Goal: Task Accomplishment & Management: Complete application form

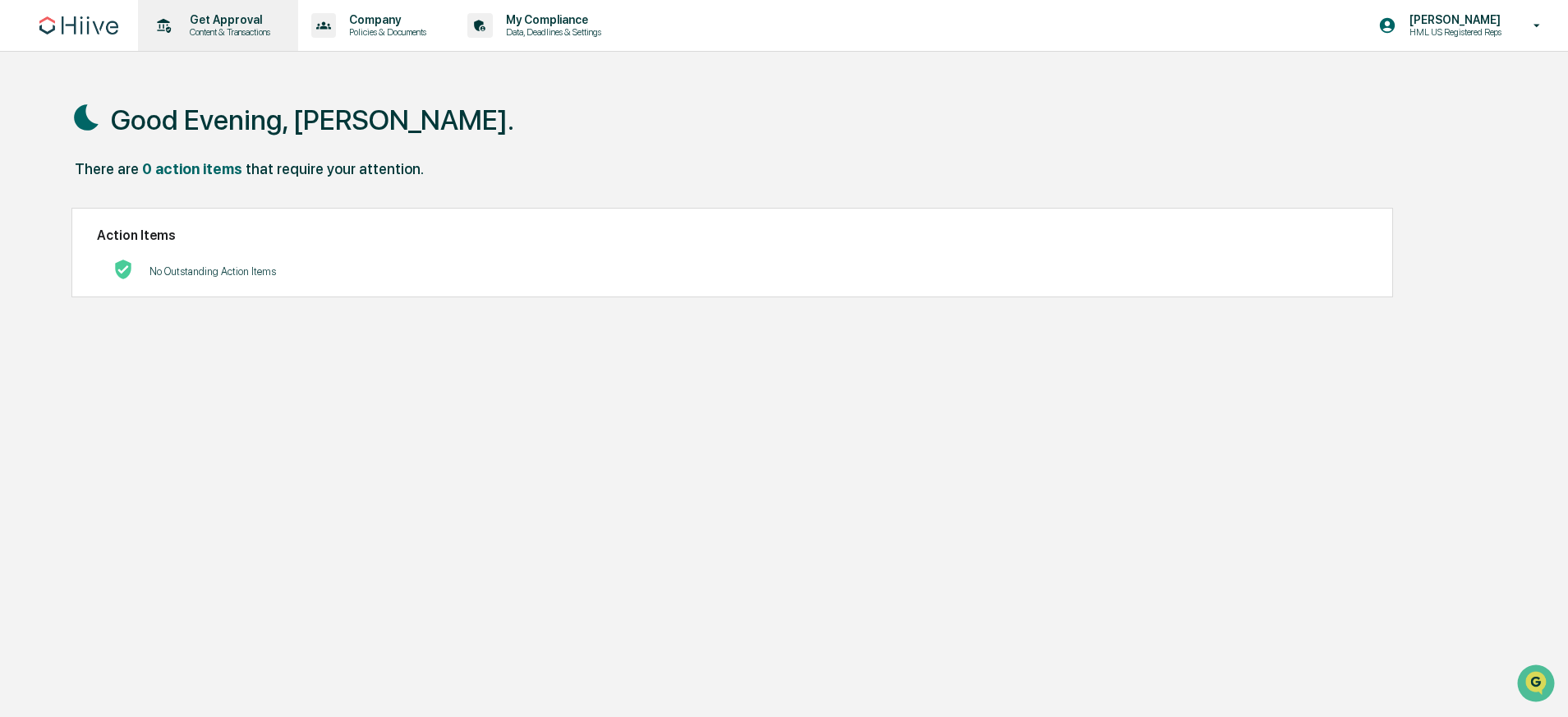
click at [248, 14] on p "Get Approval" at bounding box center [227, 20] width 102 height 13
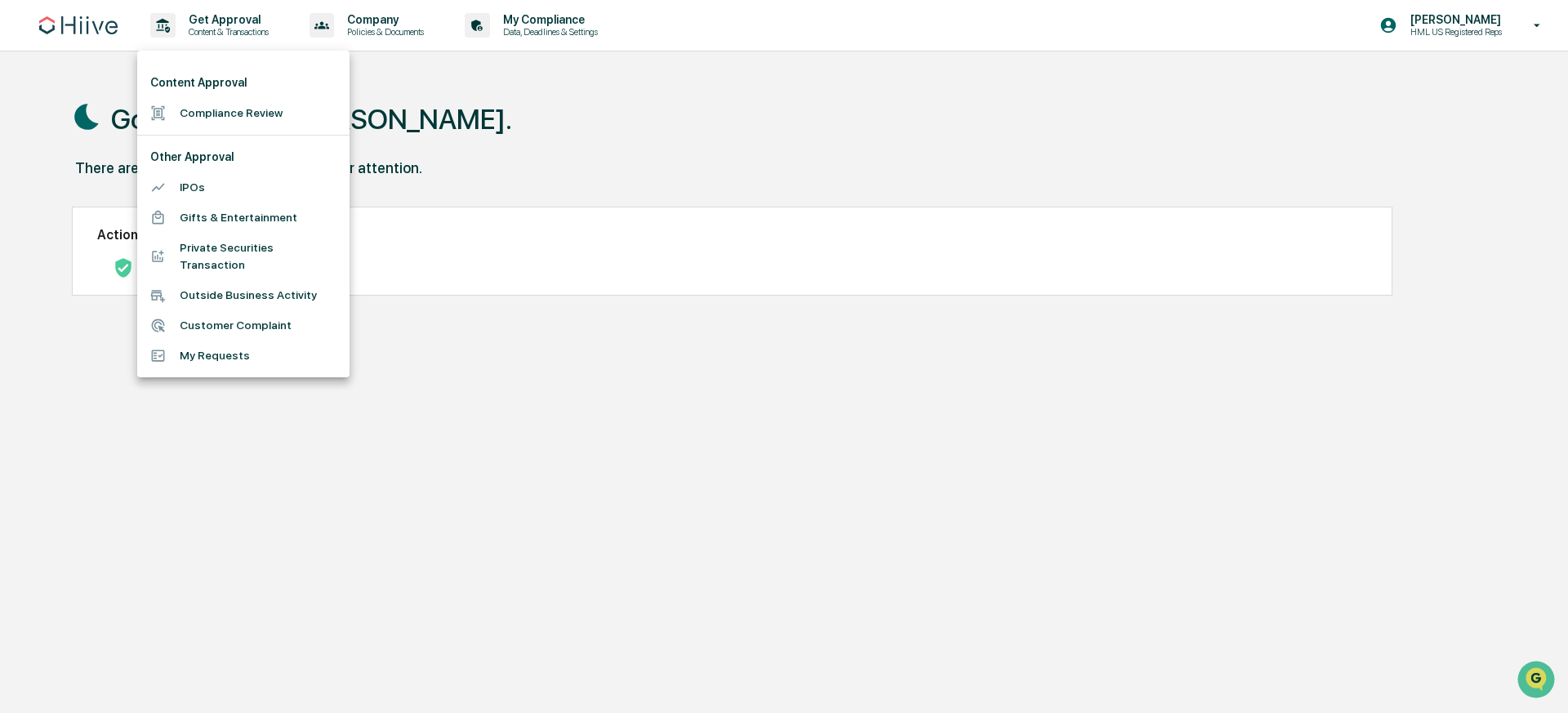
click at [288, 120] on li "Compliance Review" at bounding box center [243, 113] width 213 height 31
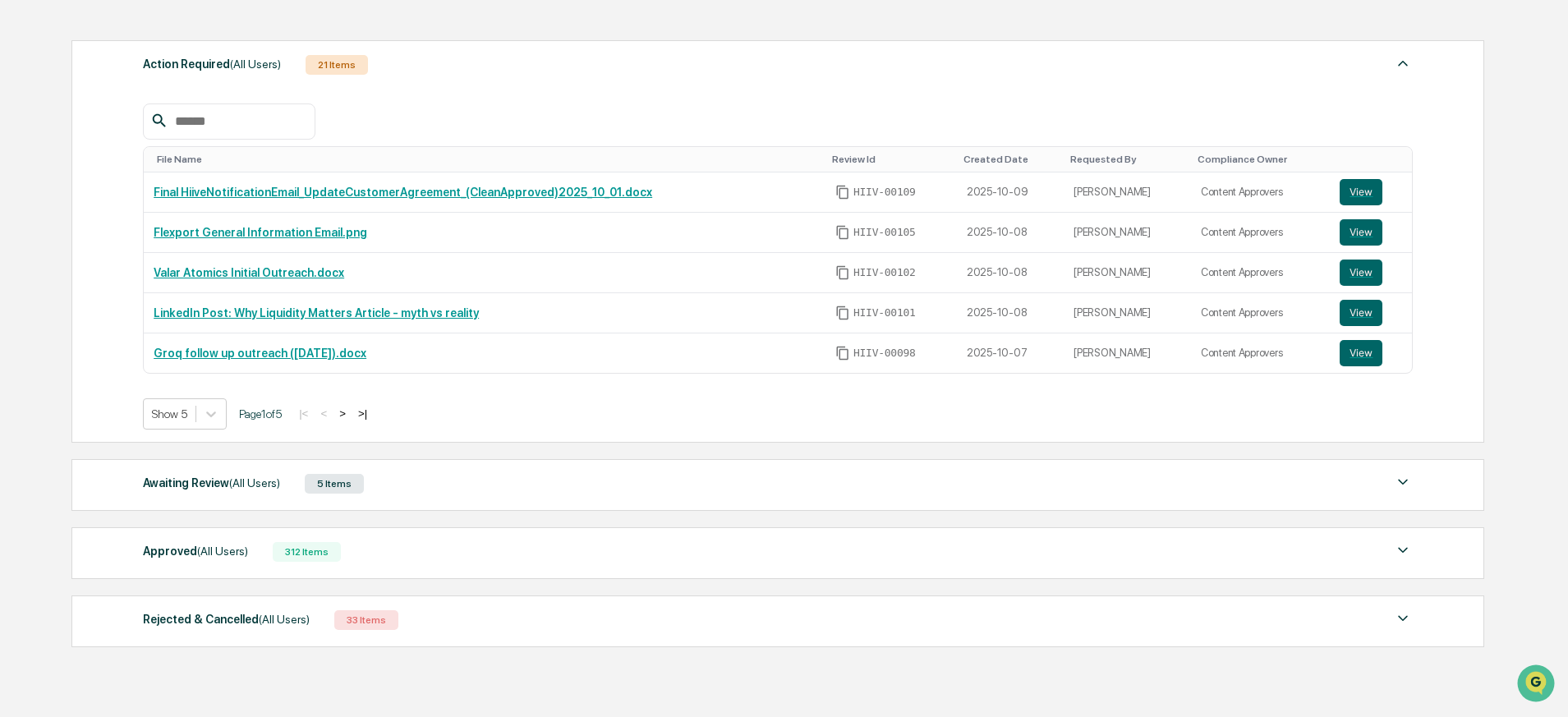
click at [436, 488] on div "Awaiting Review (All Users) 5 Items" at bounding box center [777, 484] width 1269 height 23
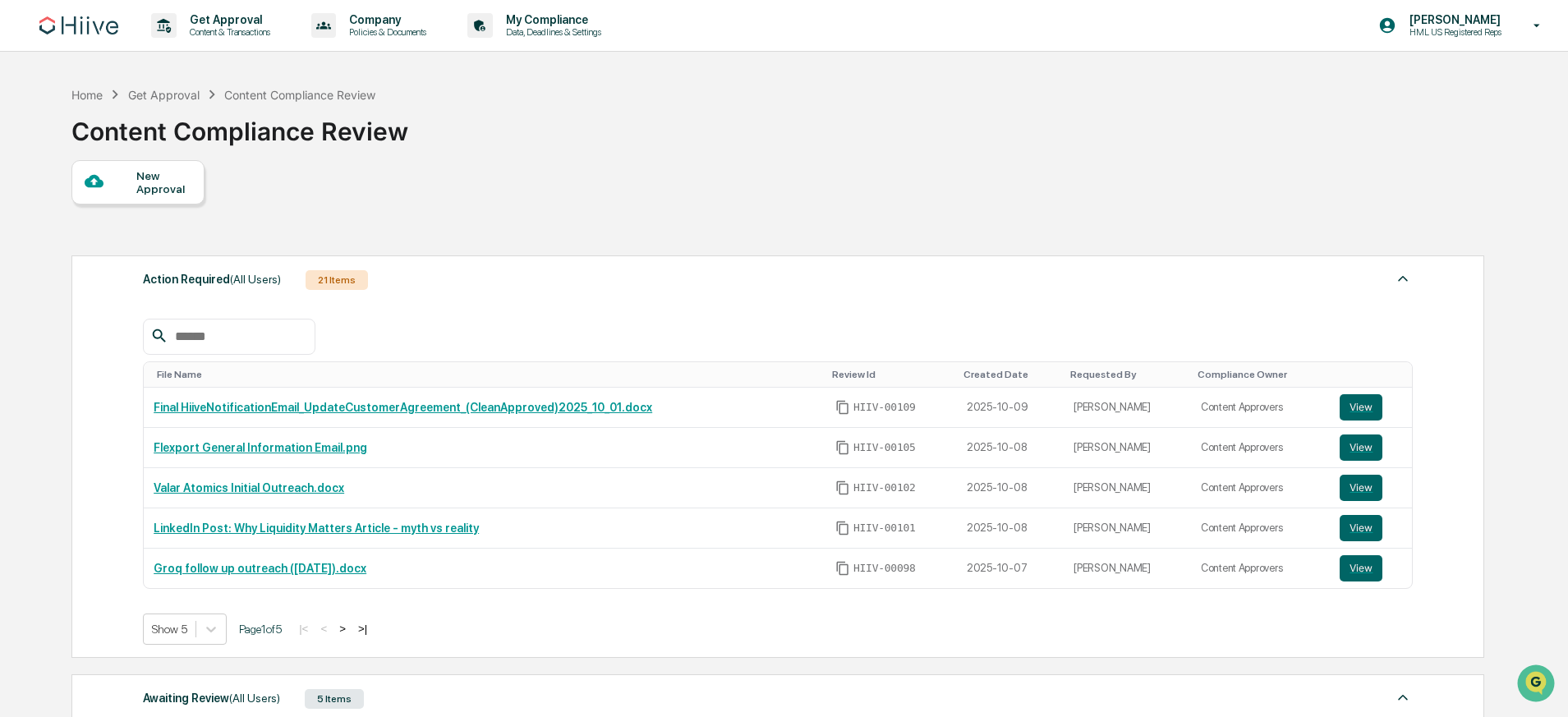
click at [123, 181] on div at bounding box center [111, 181] width 52 height 20
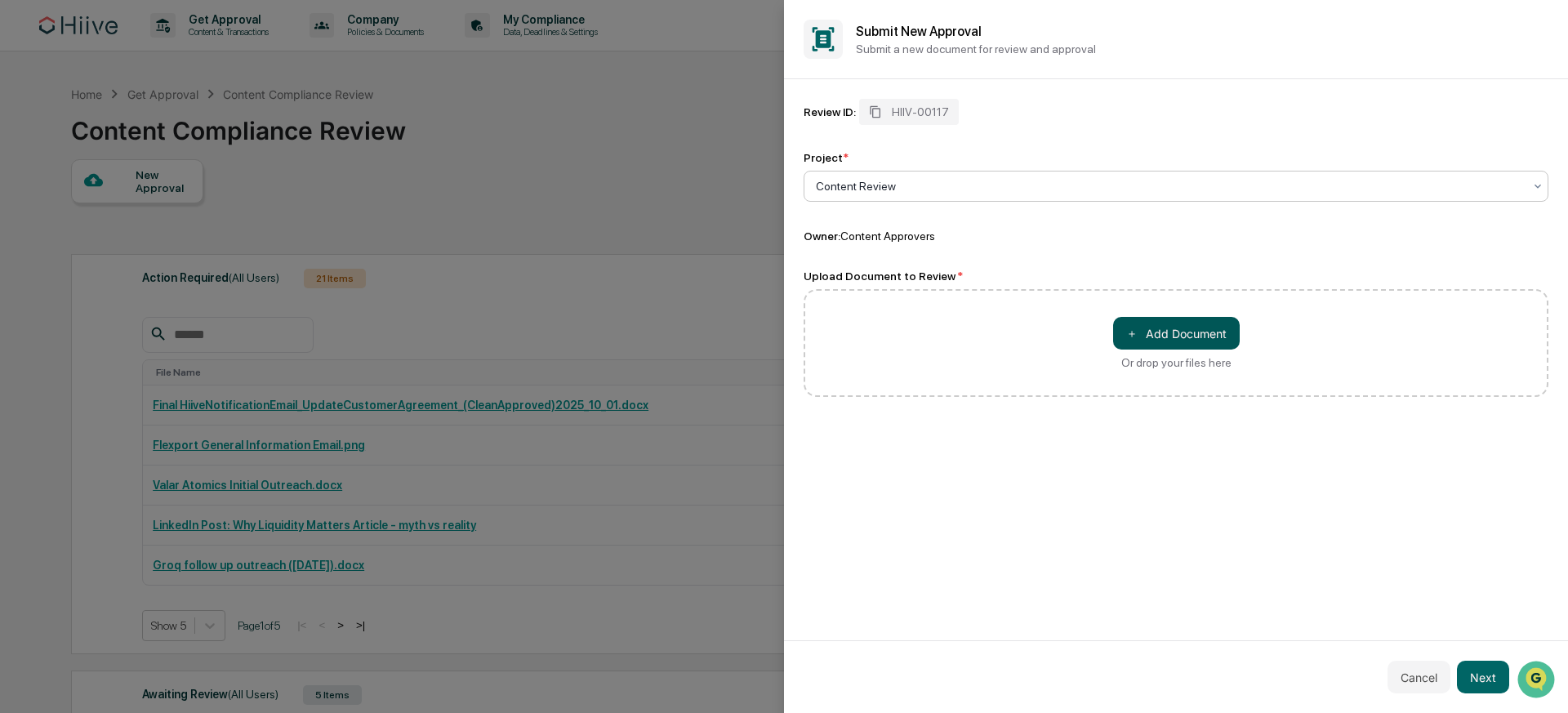
click at [1154, 324] on button "＋ Add Document" at bounding box center [1176, 334] width 126 height 33
click at [1160, 357] on div "Or drop your files here" at bounding box center [1176, 363] width 110 height 13
click at [0, 0] on input "＋ Add Document Or drop your files here" at bounding box center [0, 0] width 0 height 0
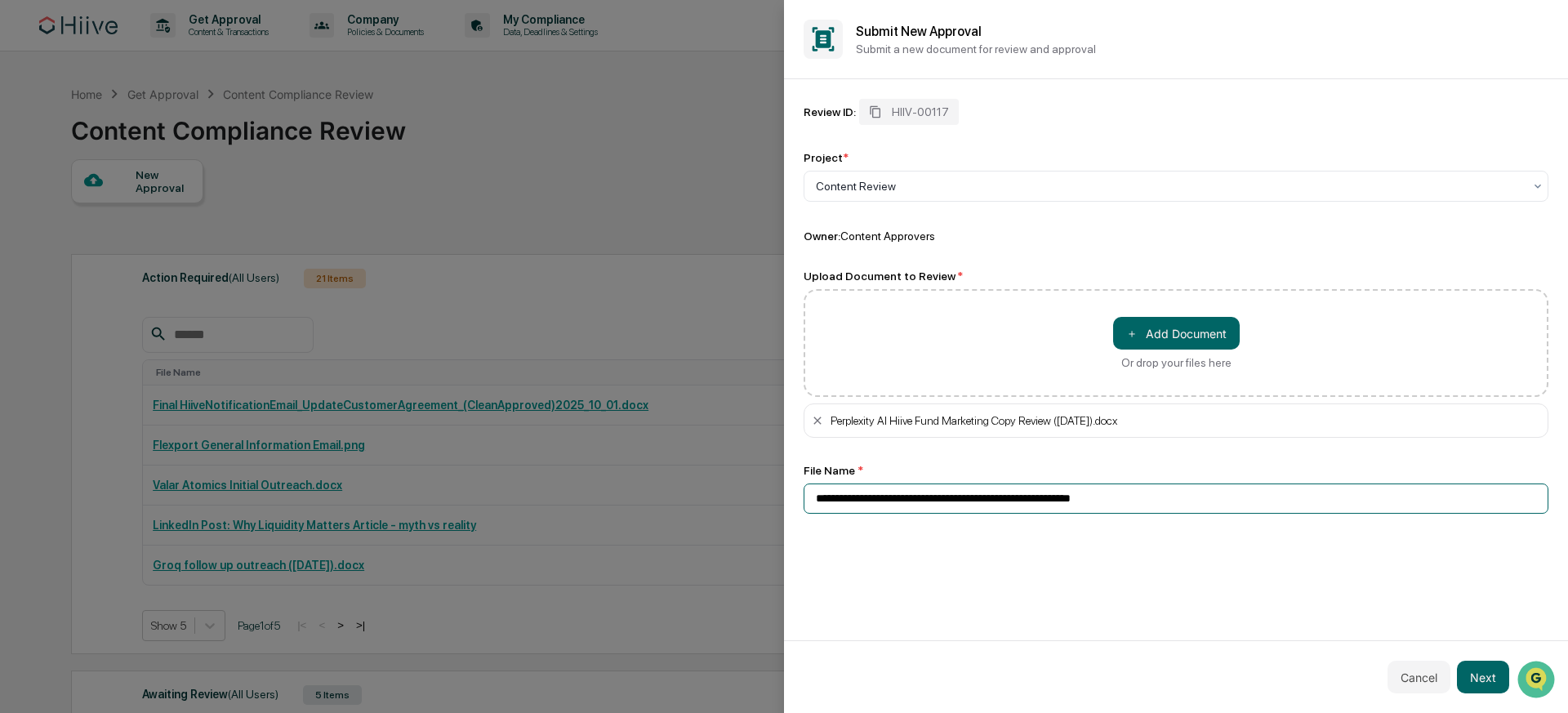
click at [1164, 503] on input "**********" at bounding box center [1176, 499] width 745 height 31
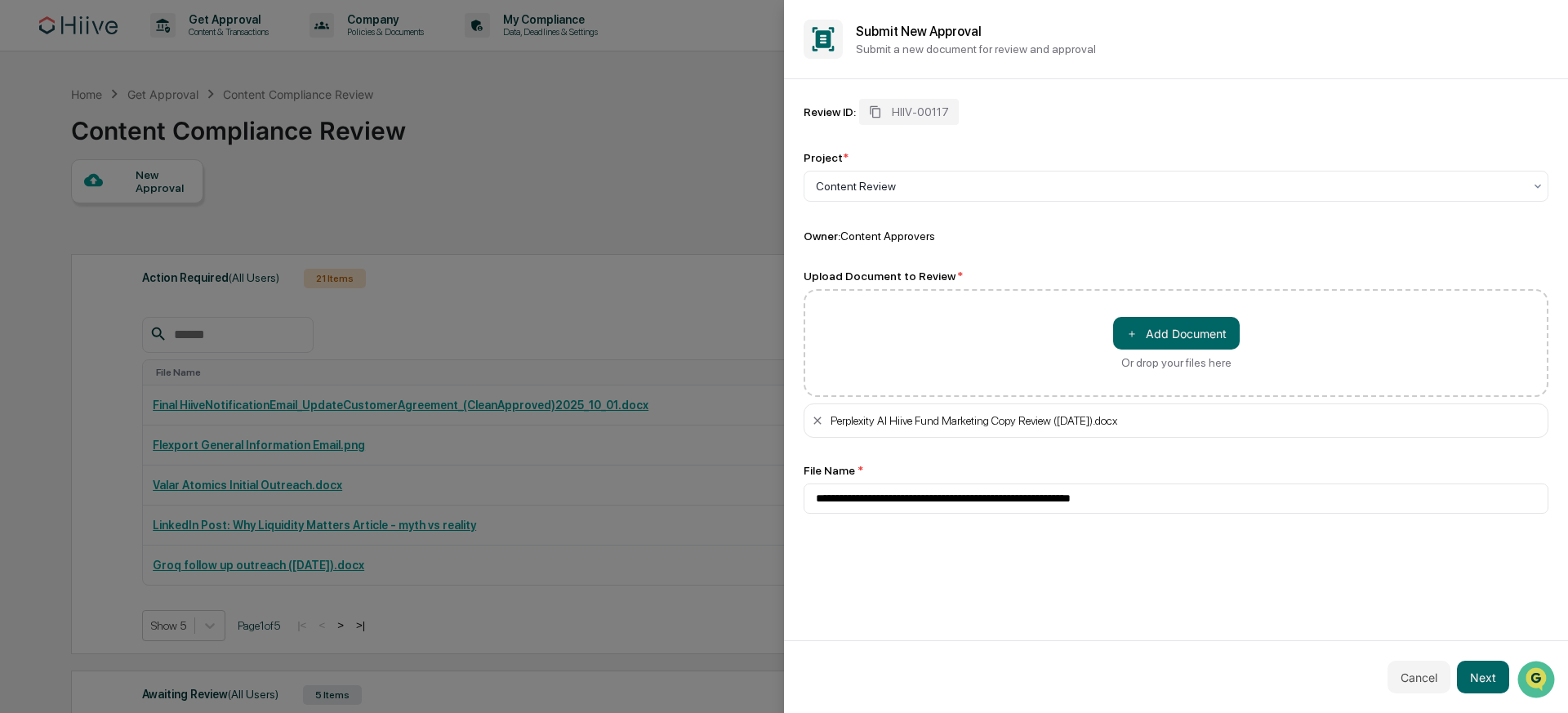
click at [1184, 563] on div "**********" at bounding box center [1176, 360] width 784 height 562
click at [1499, 678] on button "Next" at bounding box center [1483, 678] width 53 height 33
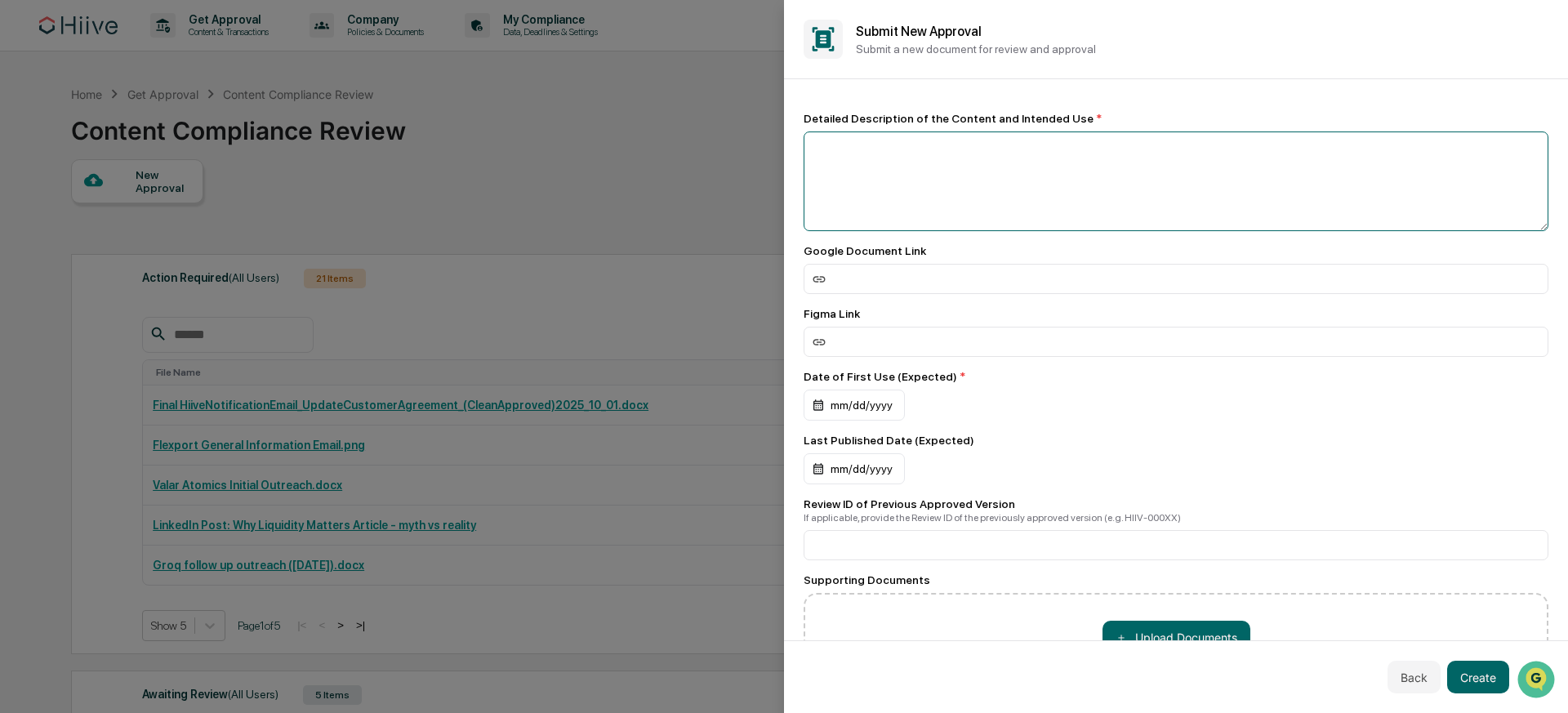
click at [901, 178] on textarea at bounding box center [1176, 181] width 745 height 100
type textarea "*"
type textarea "**********"
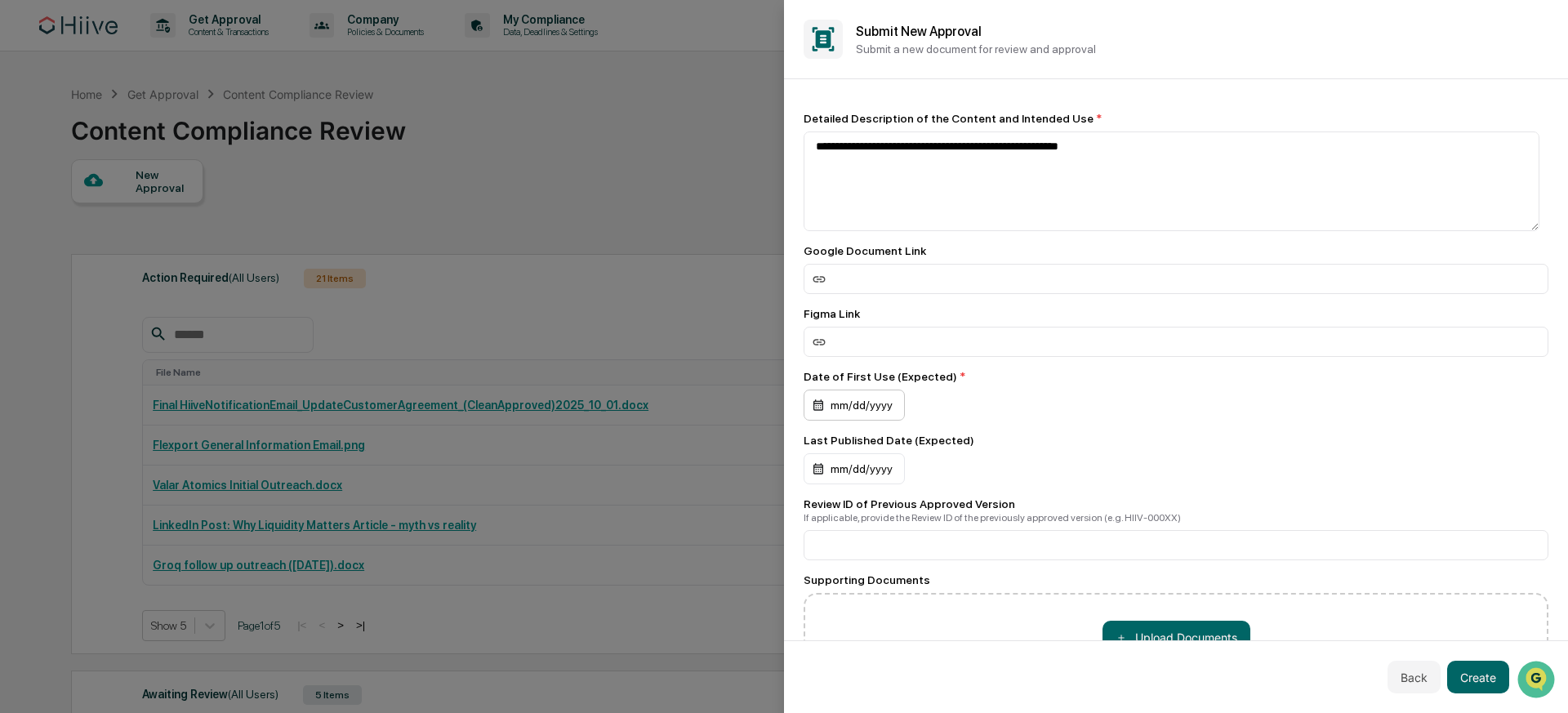
drag, startPoint x: 856, startPoint y: 413, endPoint x: 876, endPoint y: 413, distance: 20.0
click at [856, 412] on div "mm/dd/yyyy" at bounding box center [854, 405] width 102 height 31
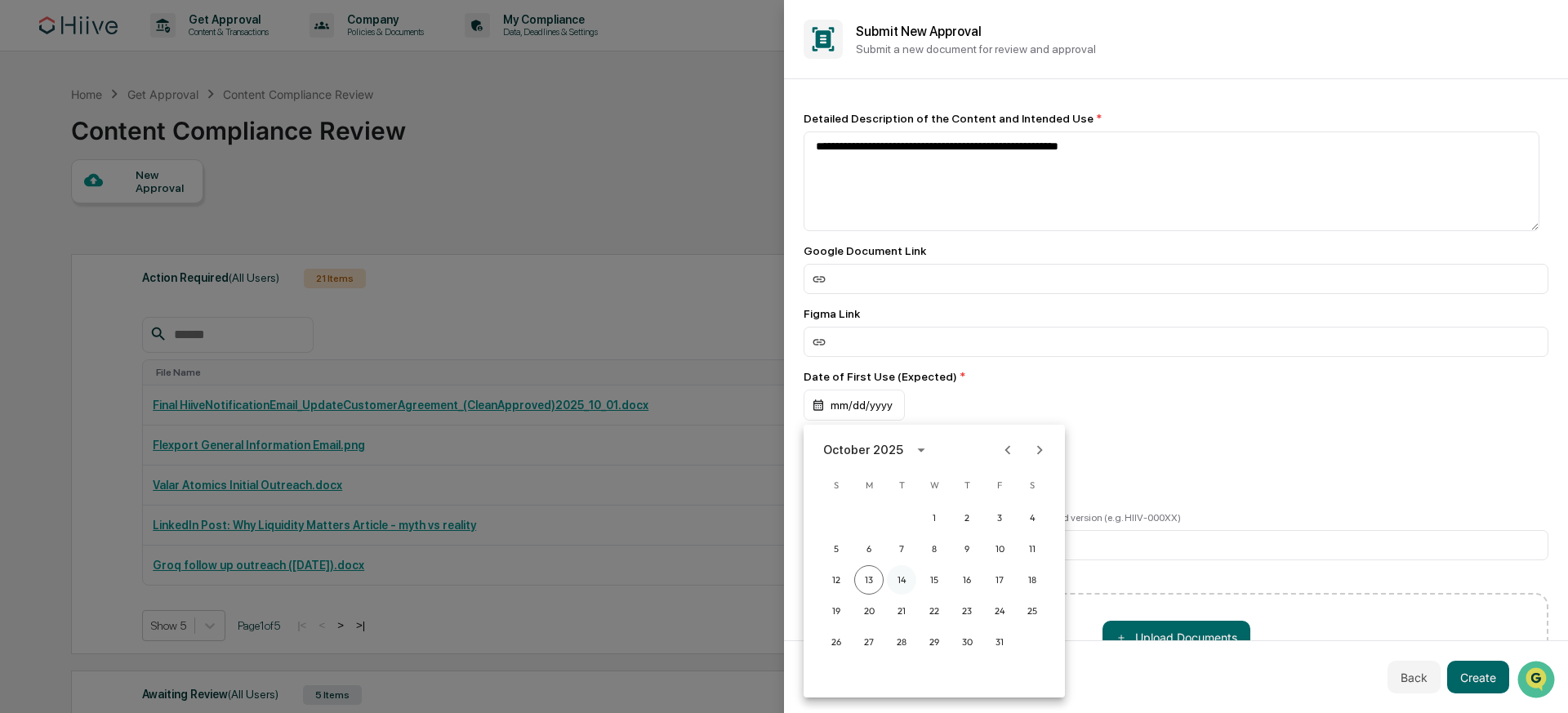
click at [906, 583] on button "14" at bounding box center [901, 580] width 30 height 30
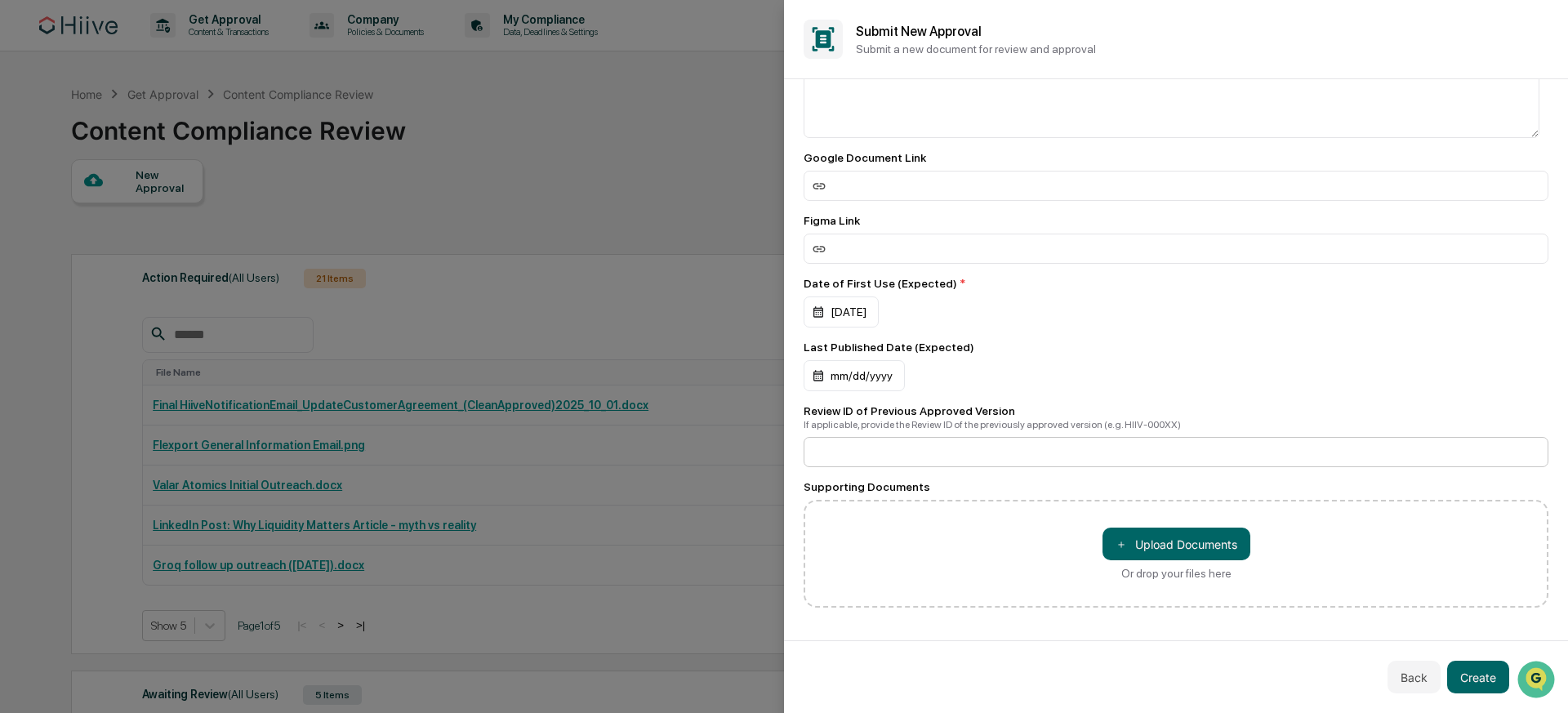
scroll to position [100, 0]
click at [881, 441] on input at bounding box center [1176, 452] width 745 height 31
paste input "**********"
type input "**********"
click at [1025, 488] on div "Supporting Documents" at bounding box center [1176, 487] width 745 height 13
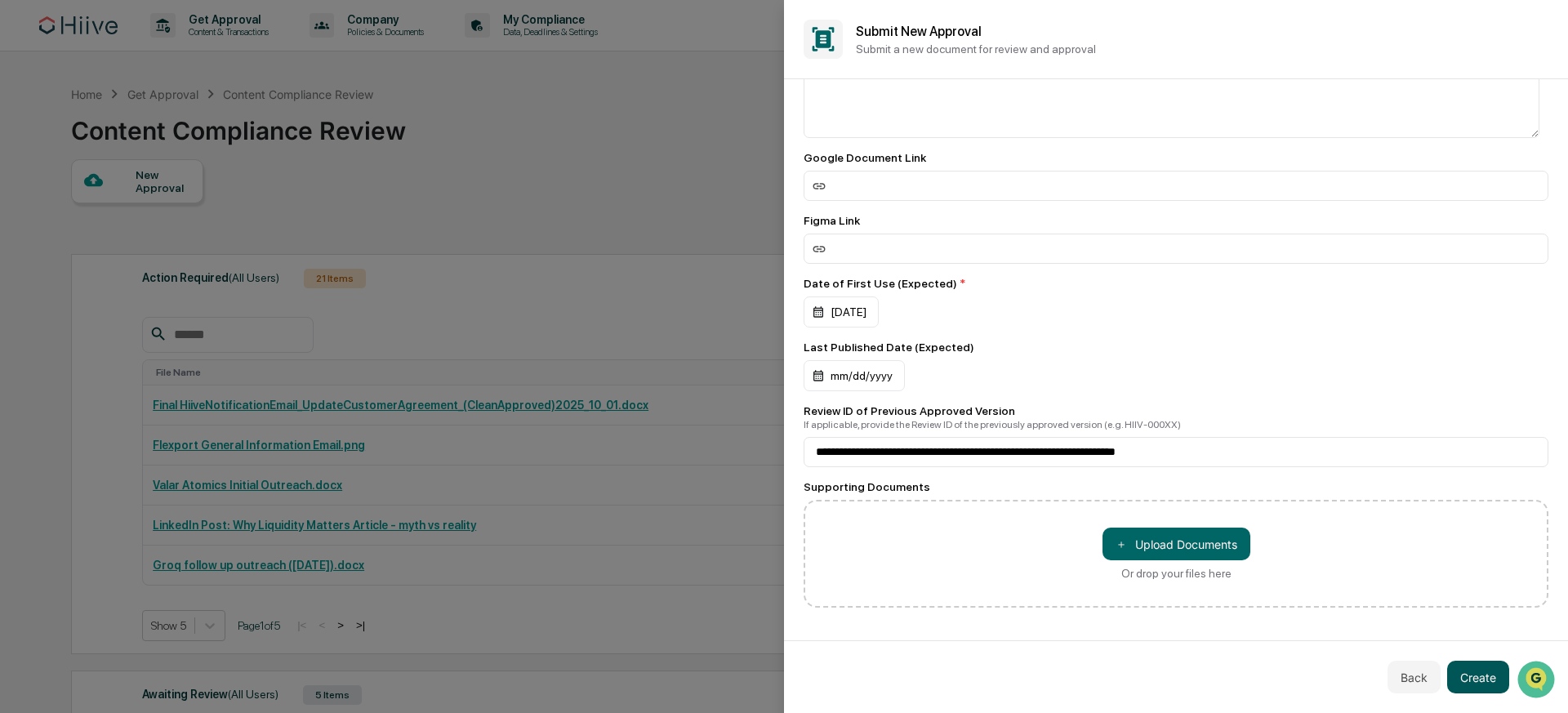
click at [1482, 680] on button "Create" at bounding box center [1478, 678] width 62 height 33
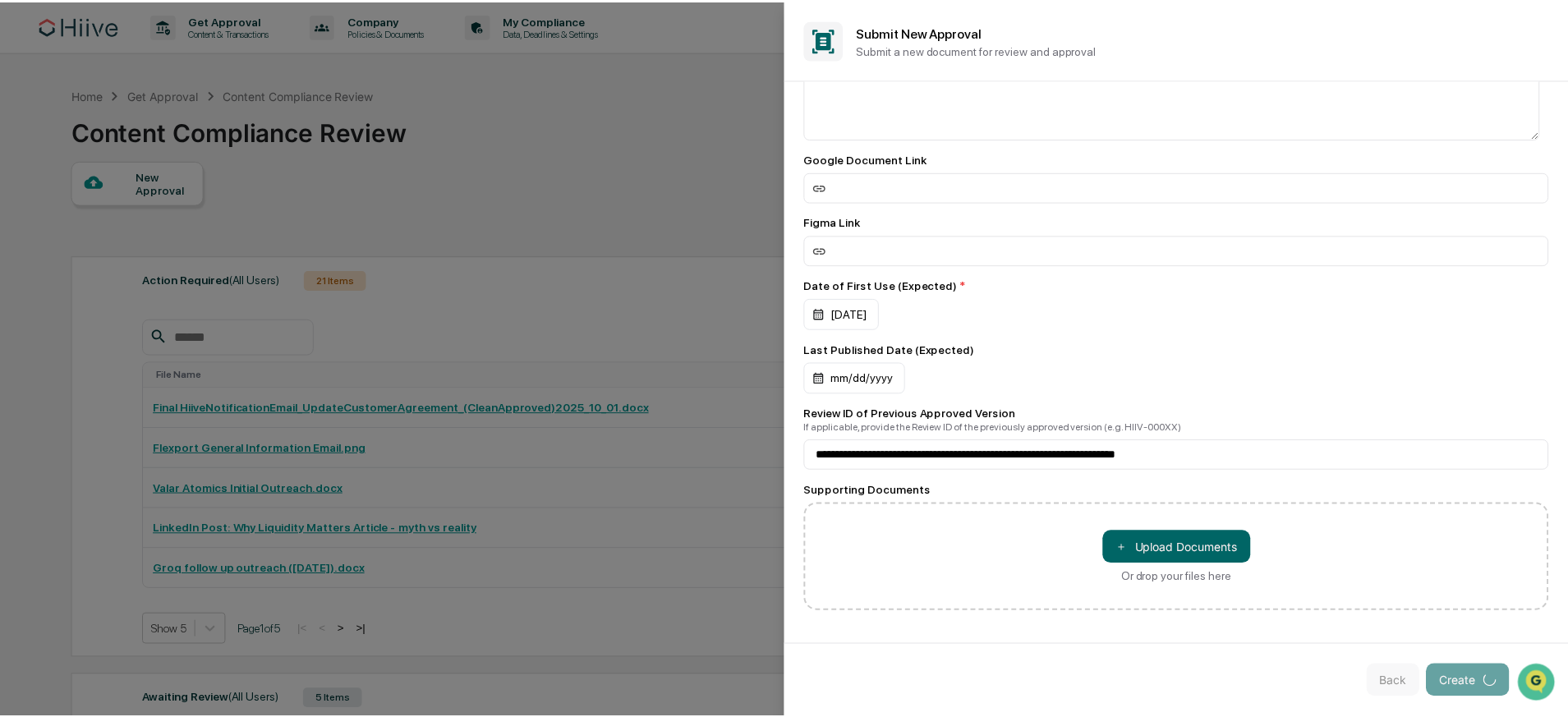
scroll to position [0, 0]
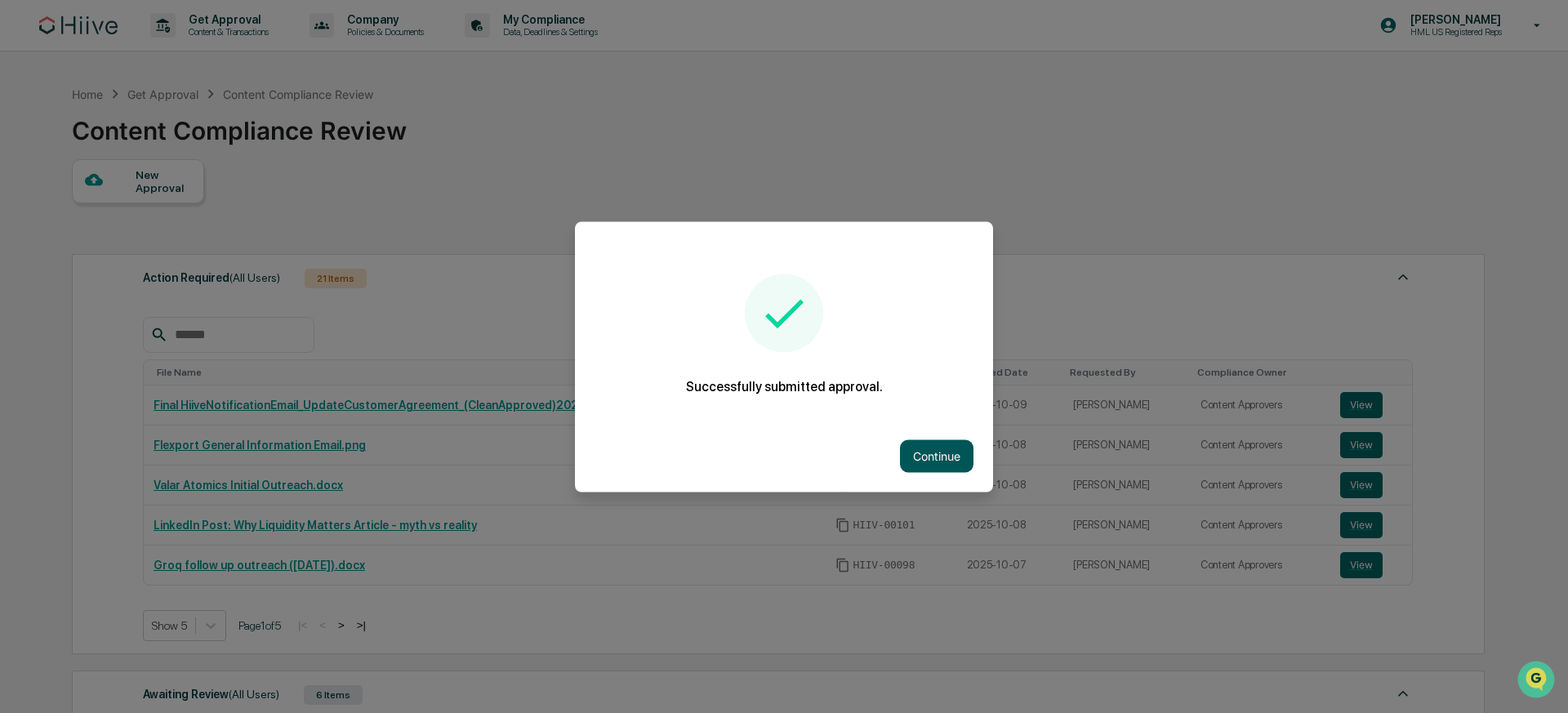
click at [920, 450] on button "Continue" at bounding box center [937, 456] width 74 height 33
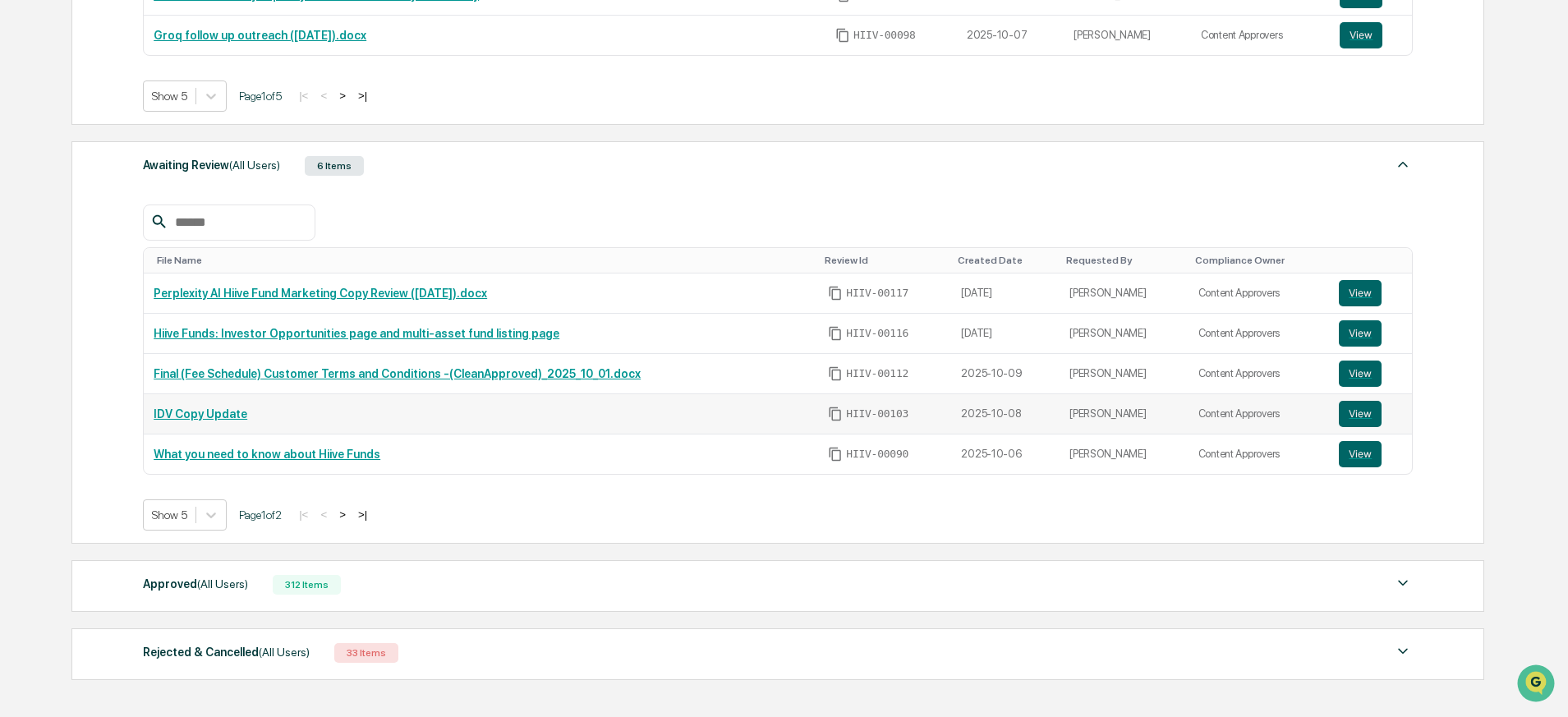
scroll to position [646, 0]
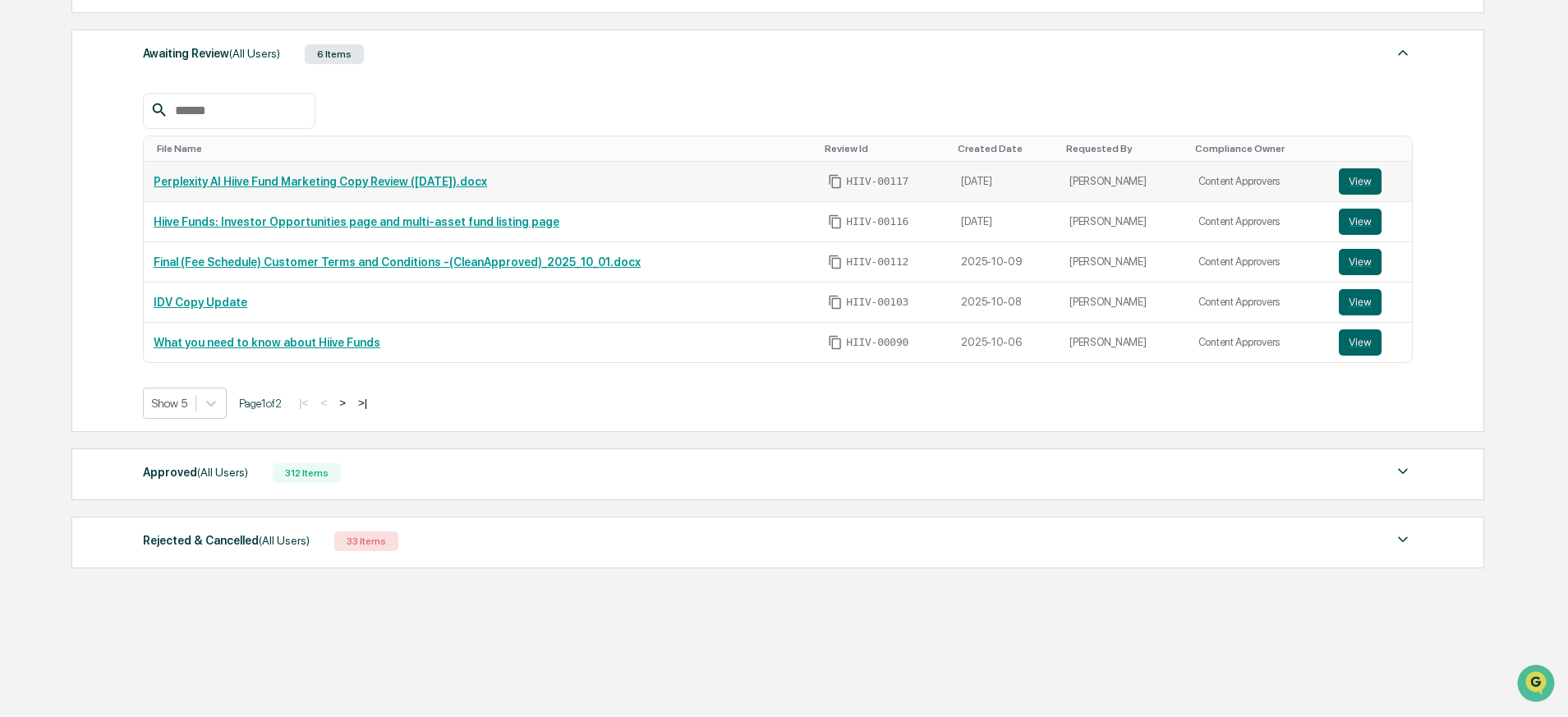
click at [475, 175] on link "Perplexity AI Hiive Fund Marketing Copy Review ([DATE]).docx" at bounding box center [320, 182] width 333 height 13
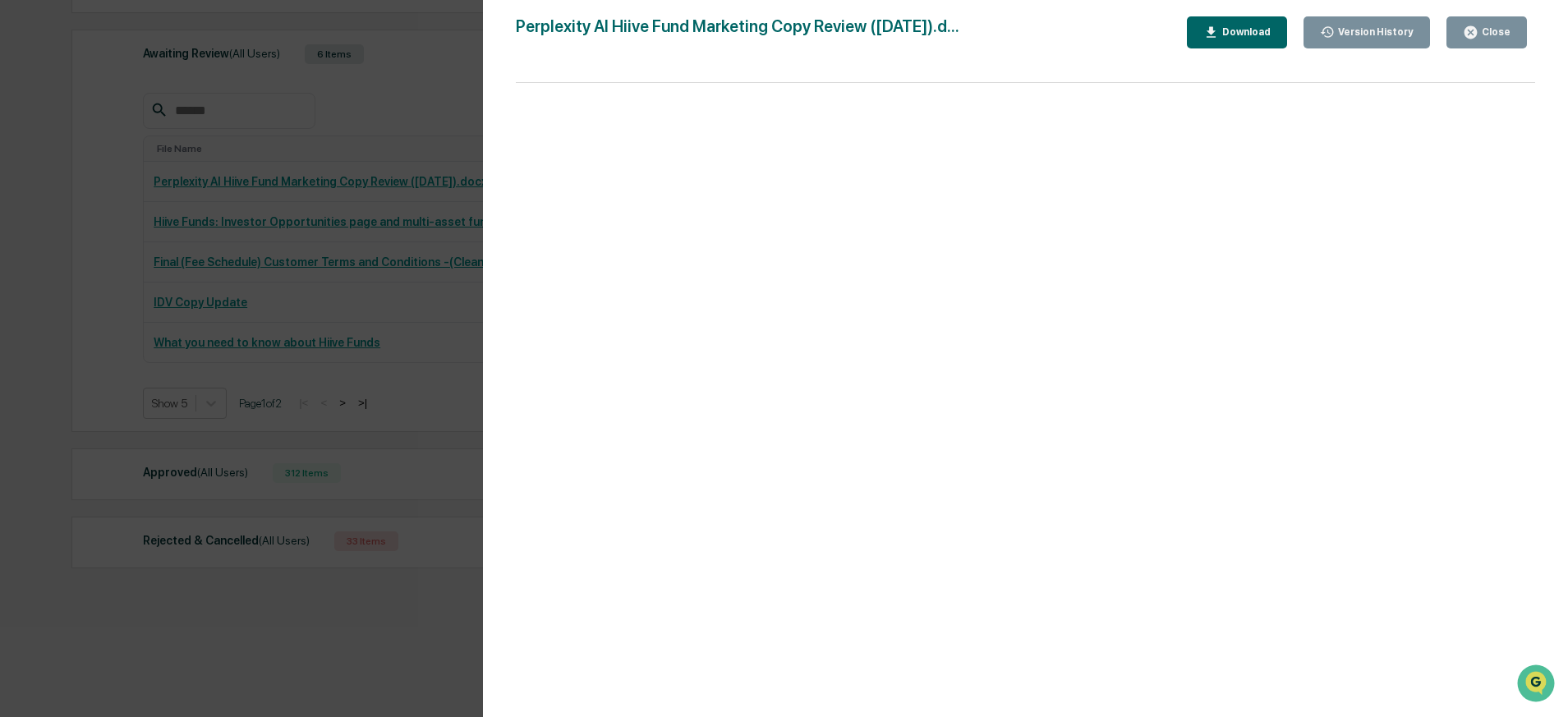
click at [337, 267] on div "Version History [DATE] 02:47 AM [PERSON_NAME] Perplexity AI Hiive Fund Marketin…" at bounding box center [784, 358] width 1568 height 717
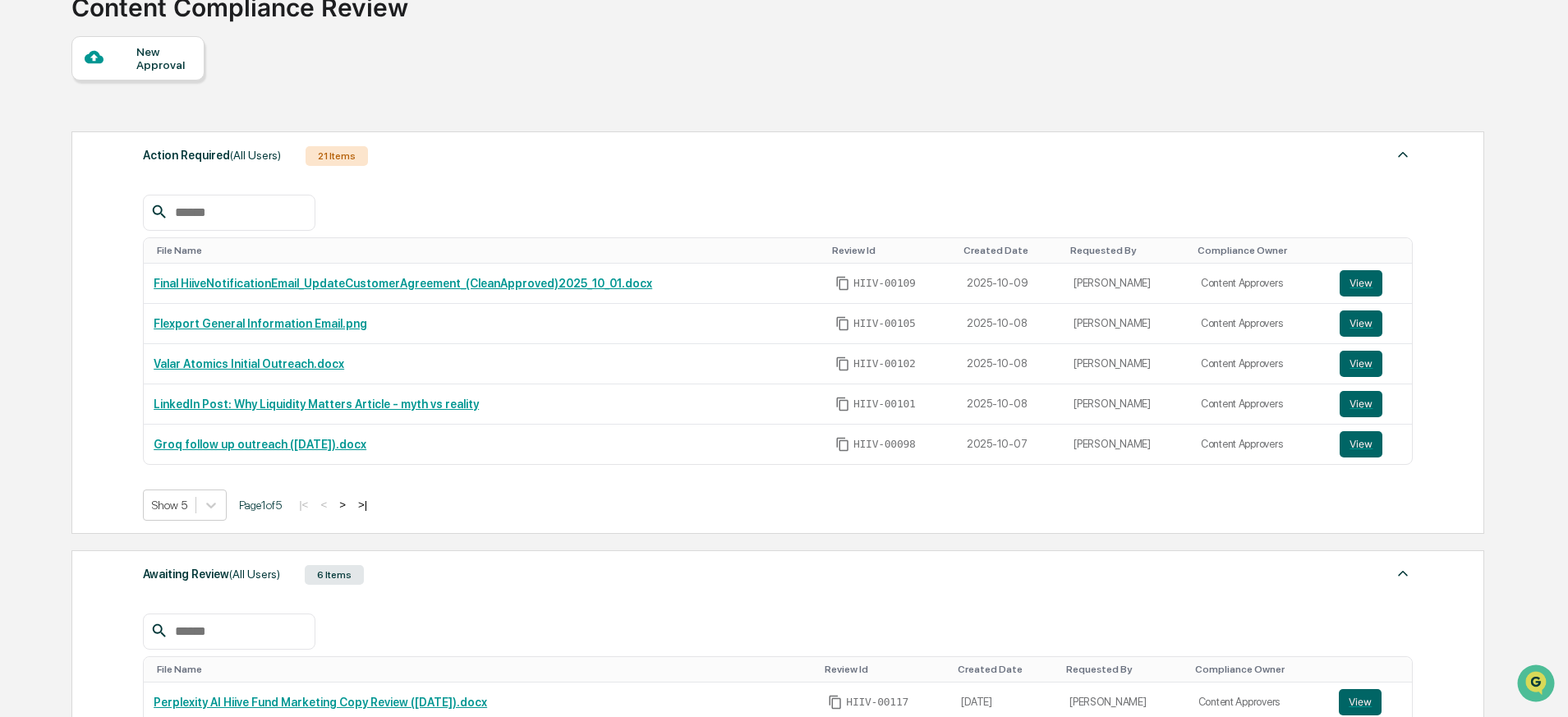
scroll to position [0, 0]
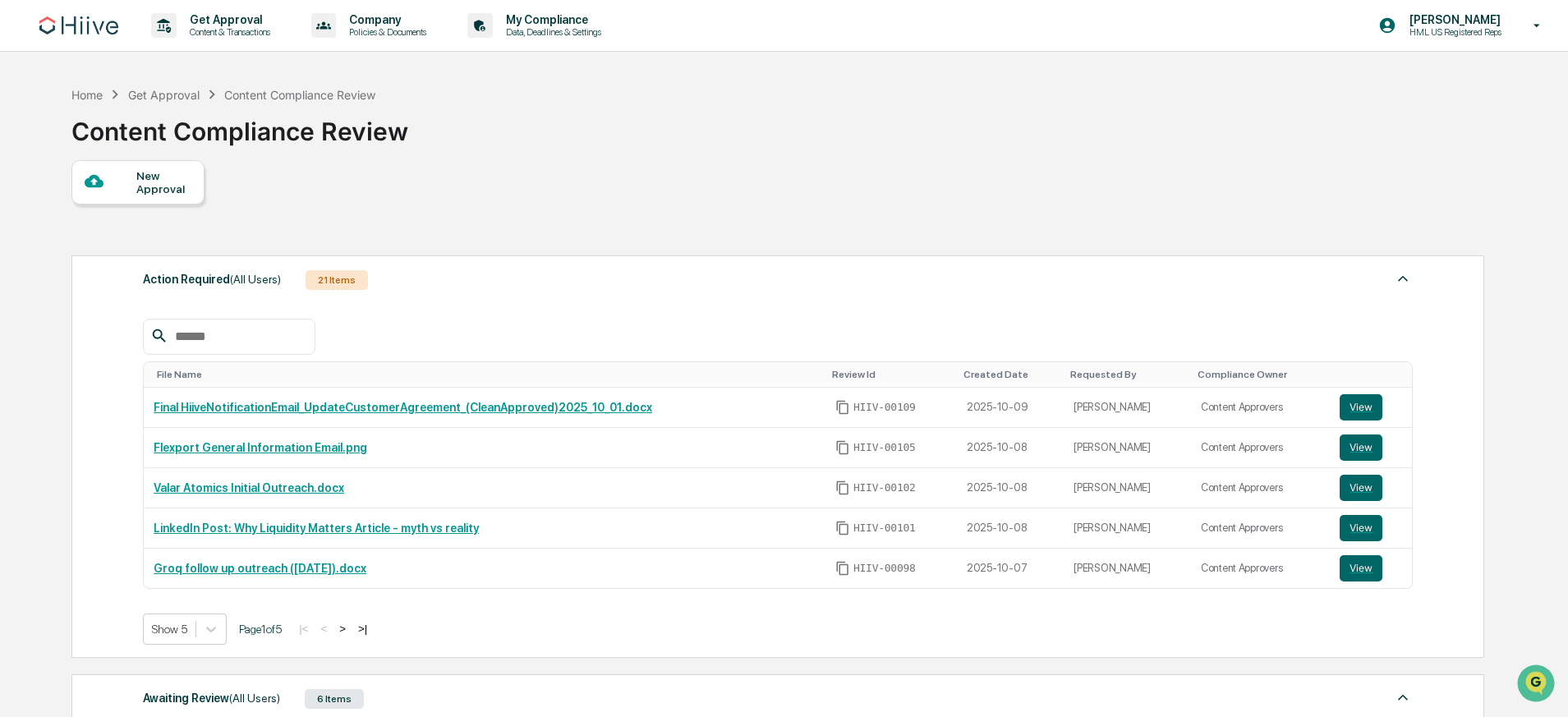
click at [801, 231] on div "New Approval Action Required (All Users) 21 Items File Name Review Id Created D…" at bounding box center [776, 691] width 1411 height 1062
